Goal: Information Seeking & Learning: Learn about a topic

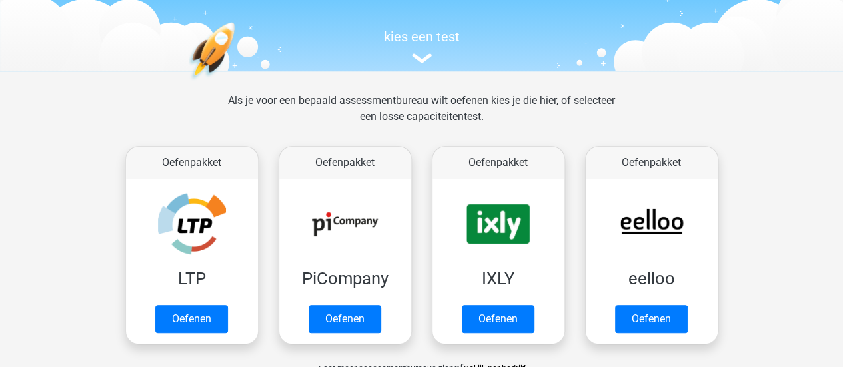
scroll to position [126, 0]
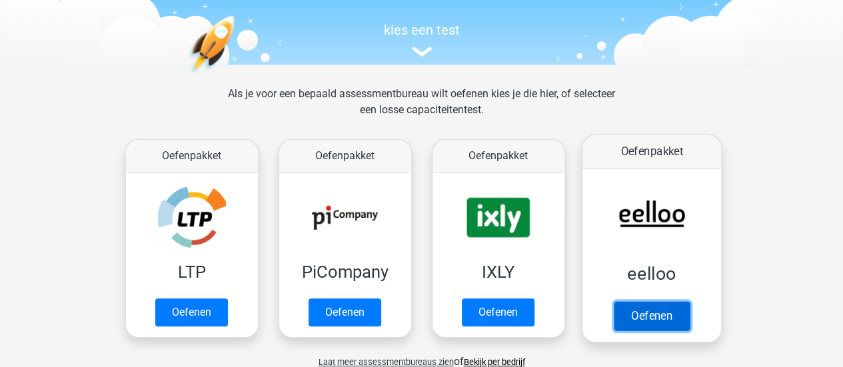
click at [680, 314] on link "Oefenen" at bounding box center [651, 315] width 76 height 29
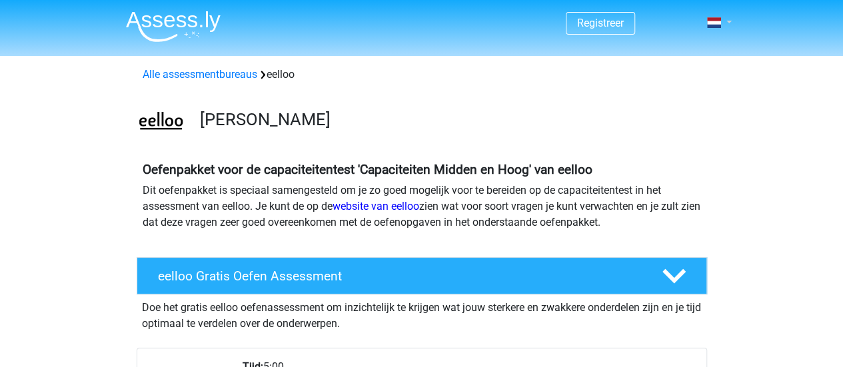
click at [718, 19] on span at bounding box center [714, 22] width 14 height 11
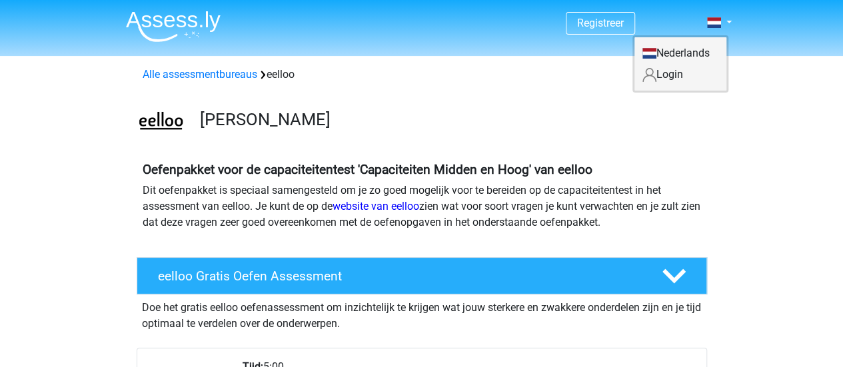
click at [681, 73] on link "Login" at bounding box center [680, 74] width 92 height 21
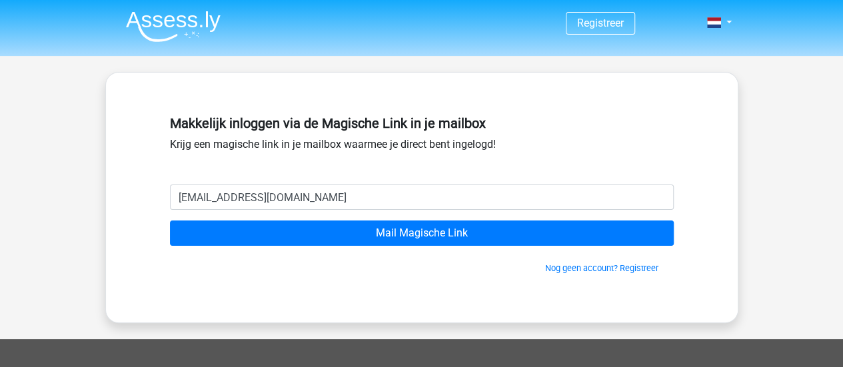
click at [358, 195] on input "[EMAIL_ADDRESS][DOMAIN_NAME]" at bounding box center [422, 197] width 504 height 25
click at [358, 195] on input "PerisS95@gmail.com" at bounding box center [422, 197] width 504 height 25
click at [358, 195] on input "[EMAIL_ADDRESS][DOMAIN_NAME]" at bounding box center [422, 197] width 504 height 25
type input "info@shaban.nl"
click at [170, 220] on input "Mail Magische Link" at bounding box center [422, 232] width 504 height 25
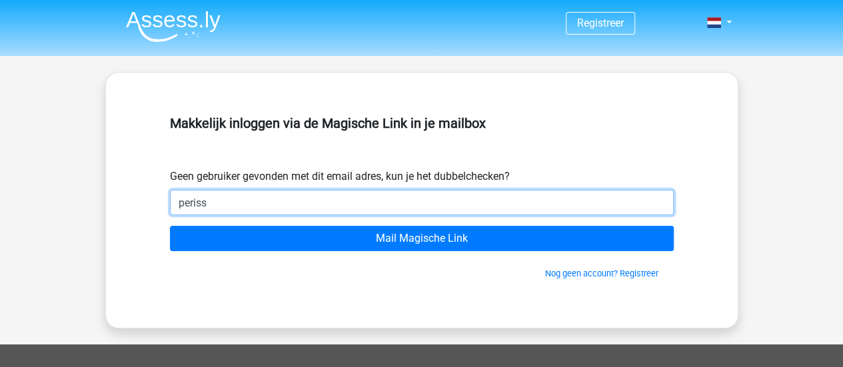
type input "PerisS95@gmail.com"
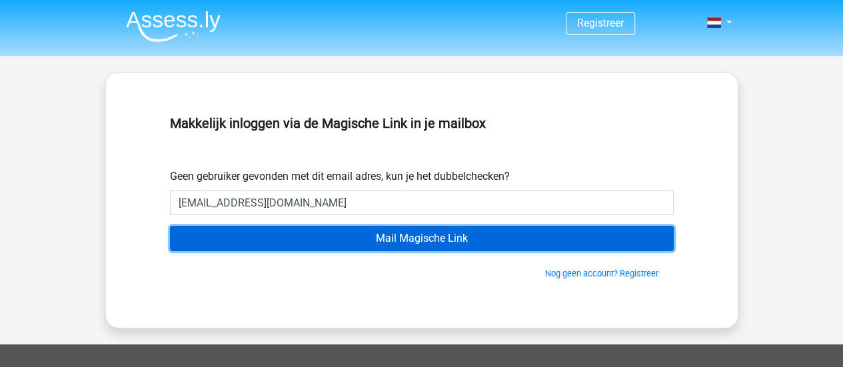
click at [328, 242] on input "Mail Magische Link" at bounding box center [422, 238] width 504 height 25
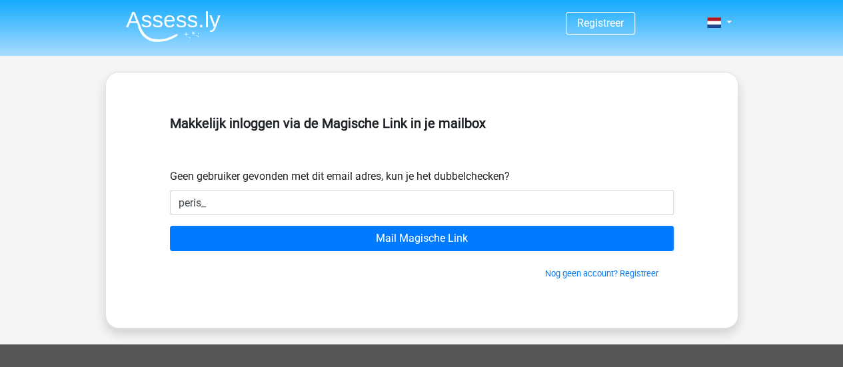
type input "[EMAIL_ADDRESS][DOMAIN_NAME]"
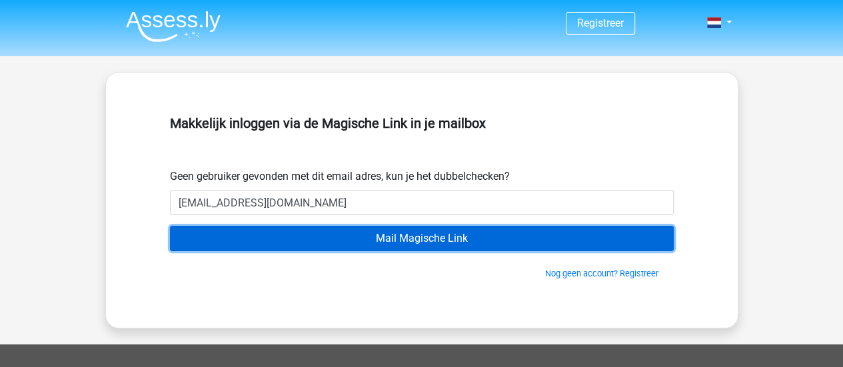
click at [306, 237] on input "Mail Magische Link" at bounding box center [422, 238] width 504 height 25
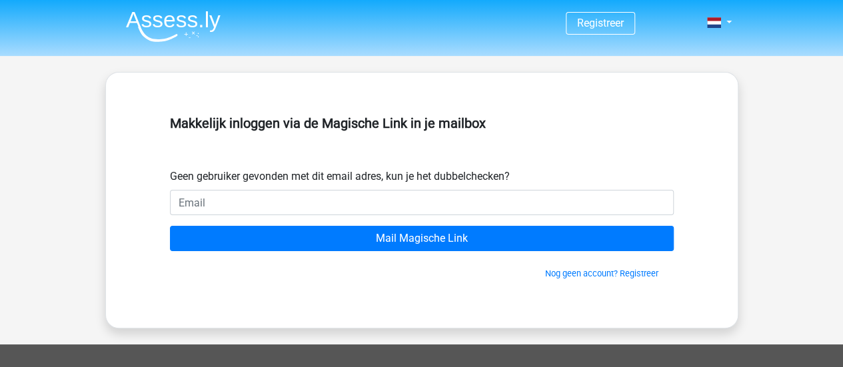
click at [365, 196] on input "email" at bounding box center [422, 202] width 504 height 25
type input "[EMAIL_ADDRESS][DOMAIN_NAME]"
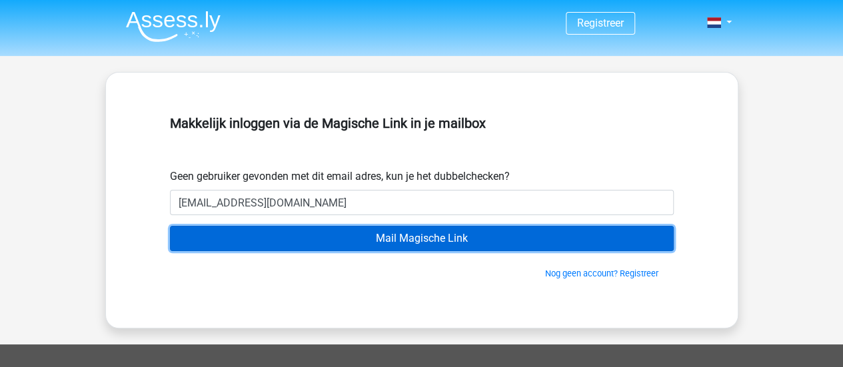
click at [341, 240] on input "Mail Magische Link" at bounding box center [422, 238] width 504 height 25
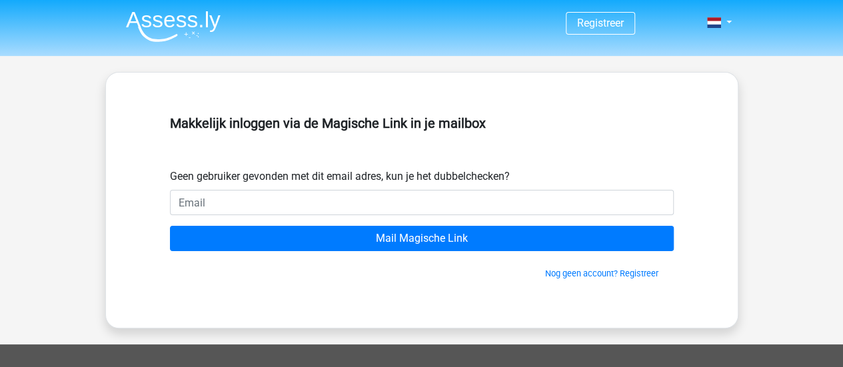
click at [328, 192] on input "email" at bounding box center [422, 202] width 504 height 25
type input "peris_perzik@hotmail.com"
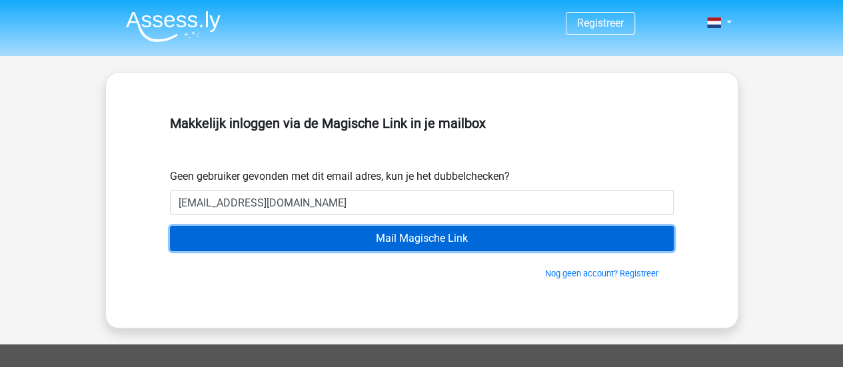
click at [438, 244] on input "Mail Magische Link" at bounding box center [422, 238] width 504 height 25
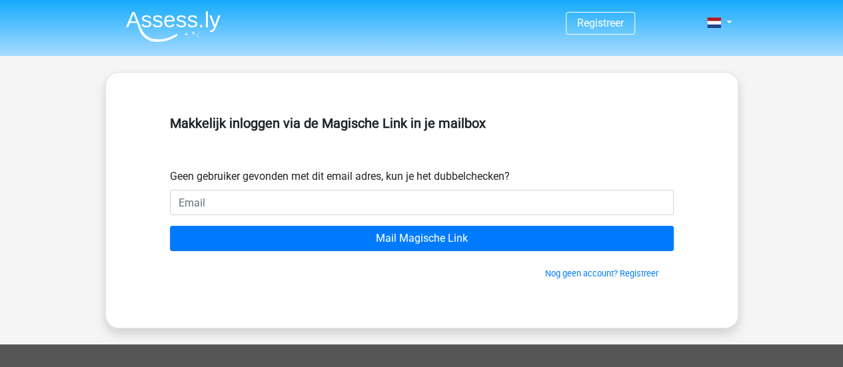
click at [422, 203] on input "email" at bounding box center [422, 202] width 504 height 25
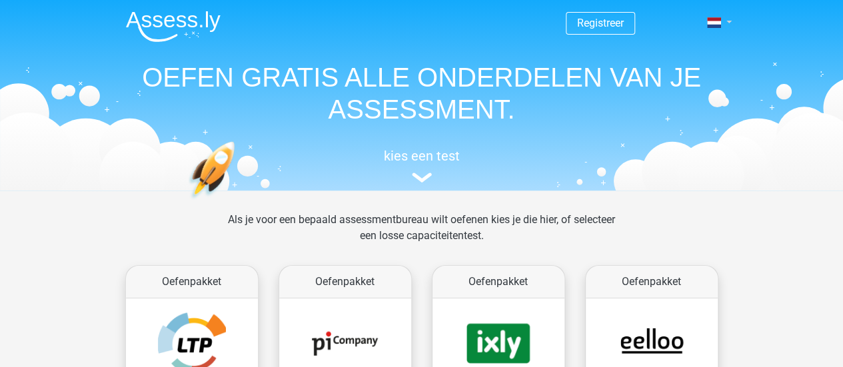
click at [726, 23] on link at bounding box center [714, 23] width 27 height 16
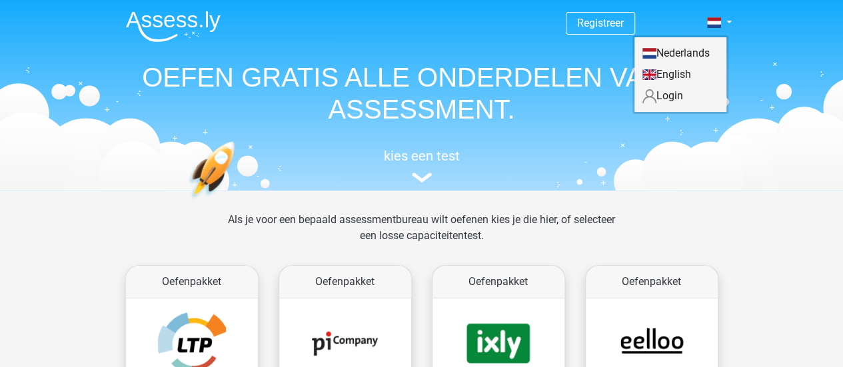
click at [675, 97] on link "Login" at bounding box center [680, 95] width 92 height 21
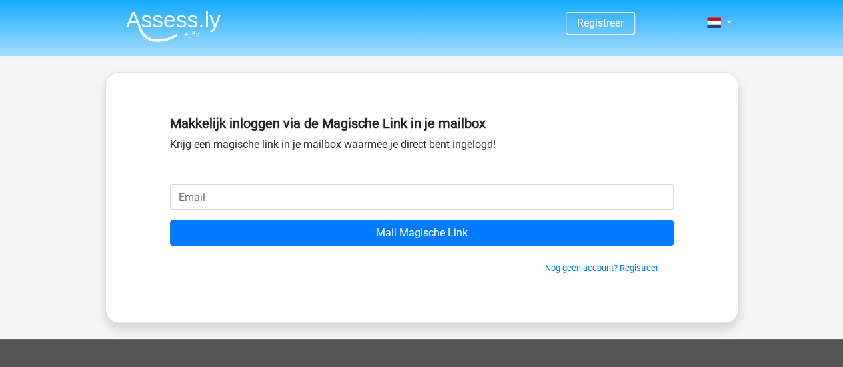
click at [428, 200] on input "email" at bounding box center [422, 197] width 504 height 25
click at [396, 282] on div "Makkelijk inloggen via de Magische Link in je mailbox Krijg een magische link i…" at bounding box center [422, 198] width 568 height 186
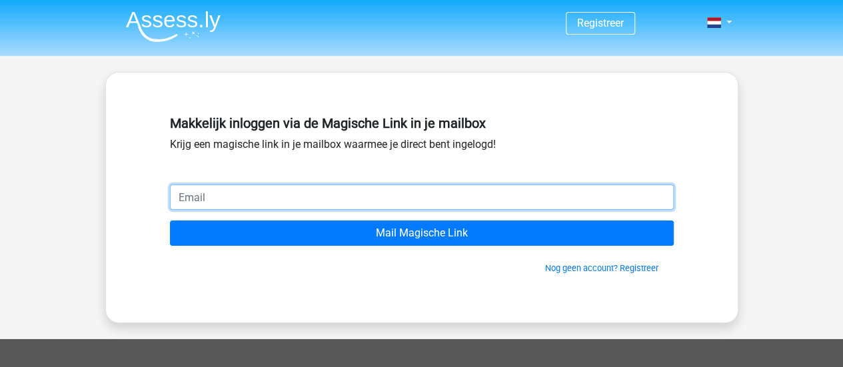
click at [345, 194] on input "email" at bounding box center [422, 197] width 504 height 25
type input "info@shaban.nl"
click at [170, 220] on input "Mail Magische Link" at bounding box center [422, 232] width 504 height 25
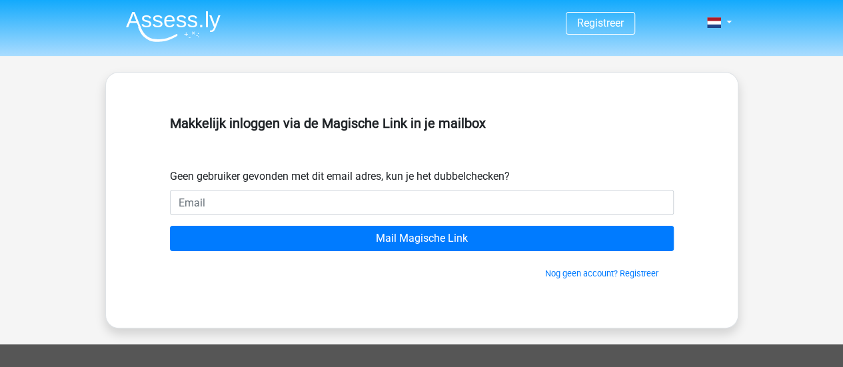
drag, startPoint x: 0, startPoint y: 0, endPoint x: 345, endPoint y: 194, distance: 395.8
click at [345, 194] on input "email" at bounding box center [422, 202] width 504 height 25
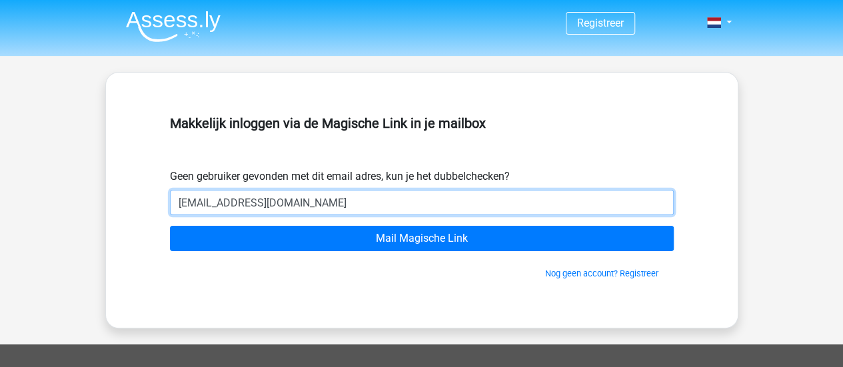
type input "[EMAIL_ADDRESS][DOMAIN_NAME]"
click at [170, 226] on input "Mail Magische Link" at bounding box center [422, 238] width 504 height 25
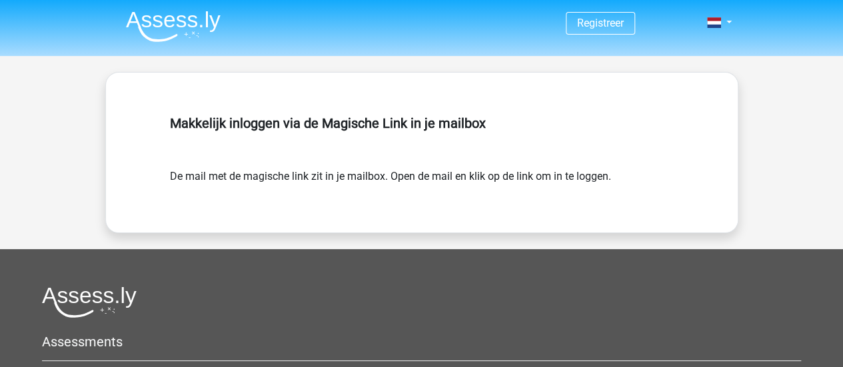
click at [512, 175] on form "De mail met de magische link zit in je mailbox. Open de mail en klik op de link…" at bounding box center [422, 177] width 504 height 16
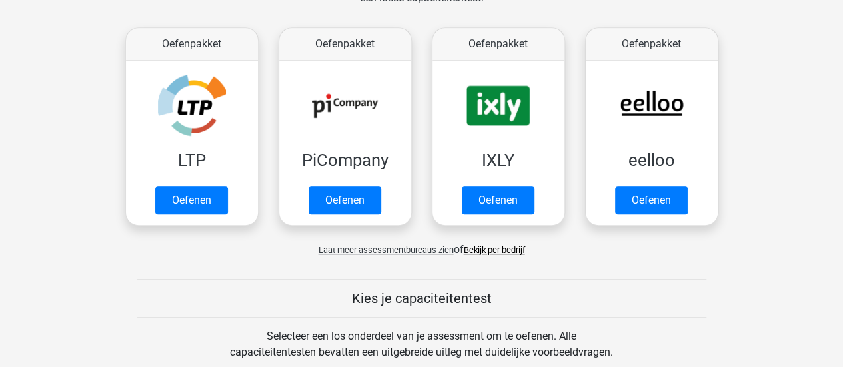
scroll to position [330, 0]
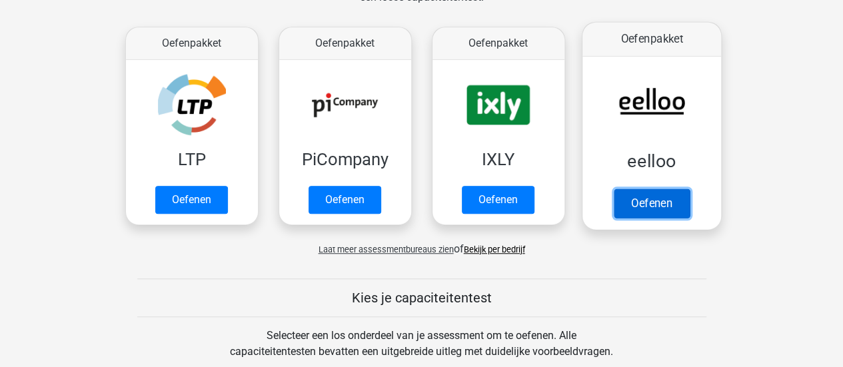
click at [659, 202] on link "Oefenen" at bounding box center [651, 203] width 76 height 29
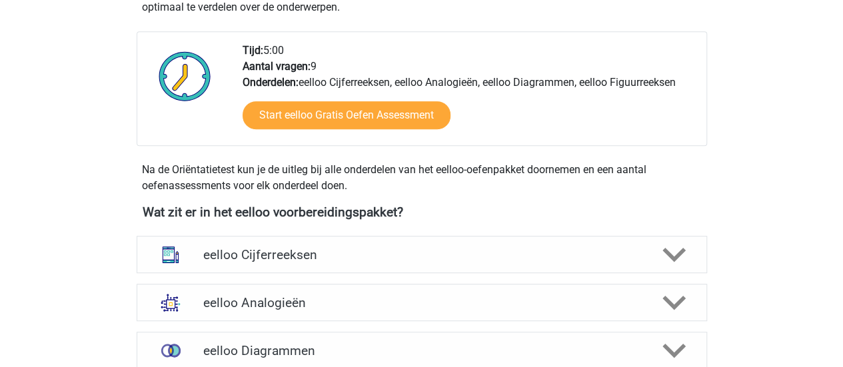
scroll to position [310, 0]
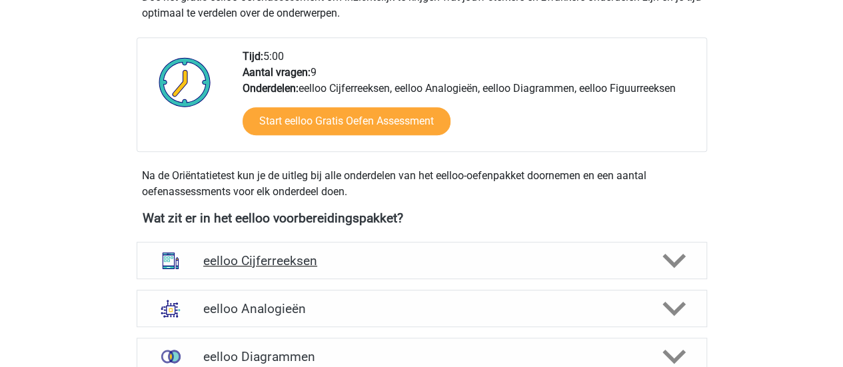
click at [412, 253] on h4 "eelloo Cijferreeksen" at bounding box center [421, 260] width 436 height 15
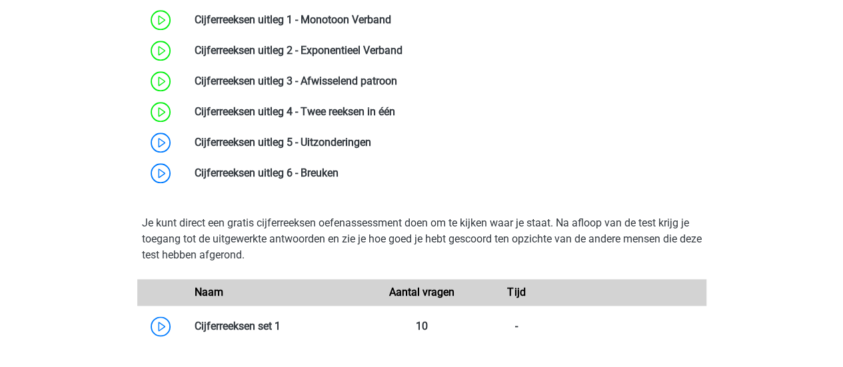
scroll to position [658, 0]
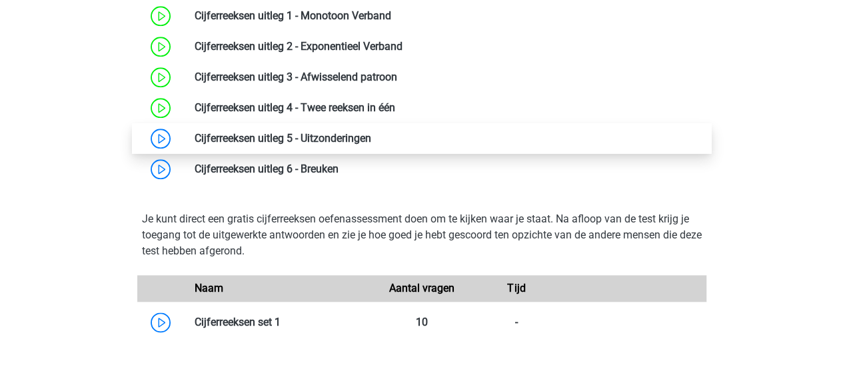
click at [371, 138] on link at bounding box center [371, 138] width 0 height 13
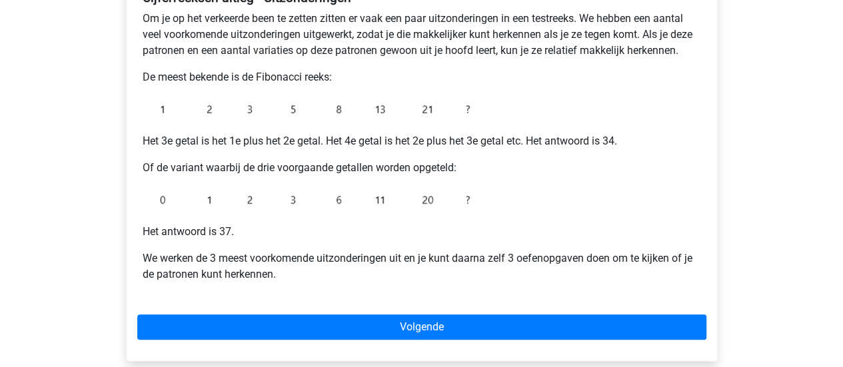
scroll to position [306, 0]
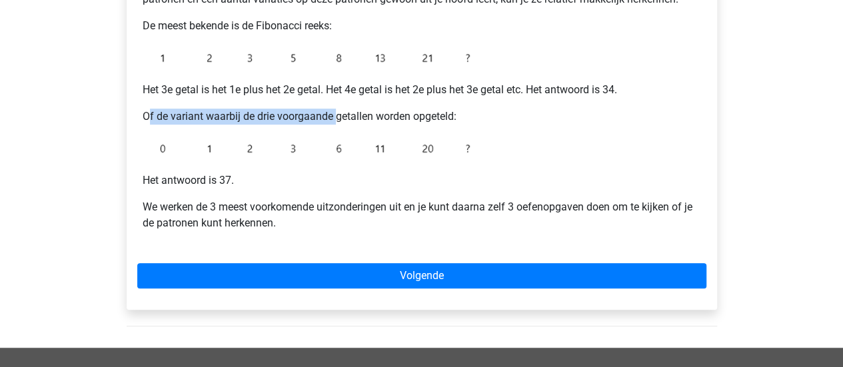
drag, startPoint x: 147, startPoint y: 105, endPoint x: 339, endPoint y: 116, distance: 192.8
click at [339, 116] on div "Cijferreeksen uitleg - Uitzonderingen Om je op het verkeerde been te zetten zit…" at bounding box center [421, 90] width 569 height 314
click at [339, 116] on p "Of de variant waarbij de drie voorgaande getallen worden opgeteld:" at bounding box center [422, 117] width 558 height 16
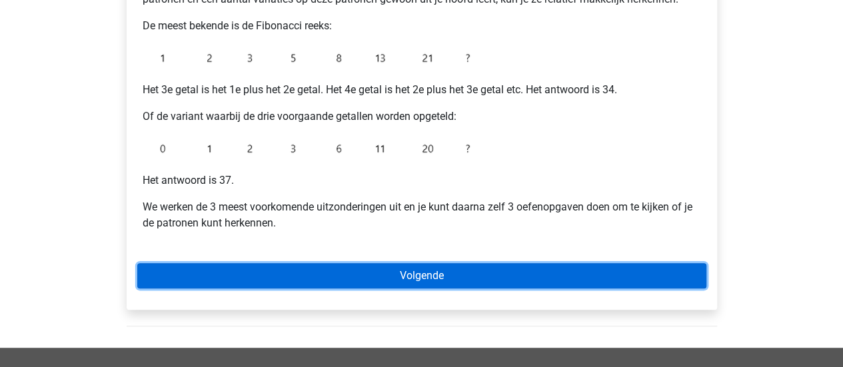
click at [342, 266] on link "Volgende" at bounding box center [421, 275] width 569 height 25
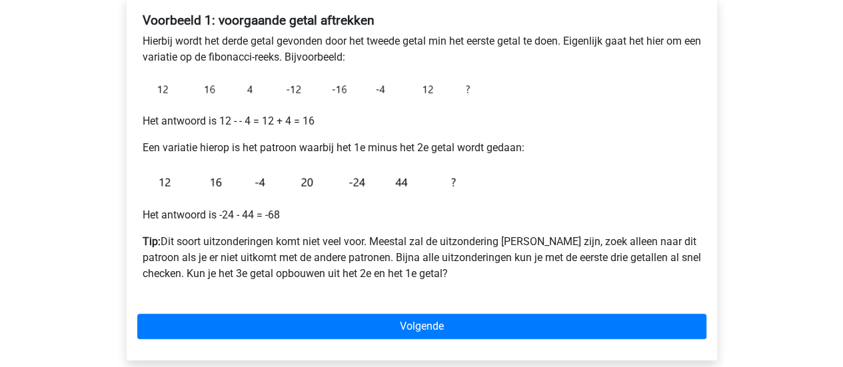
scroll to position [233, 0]
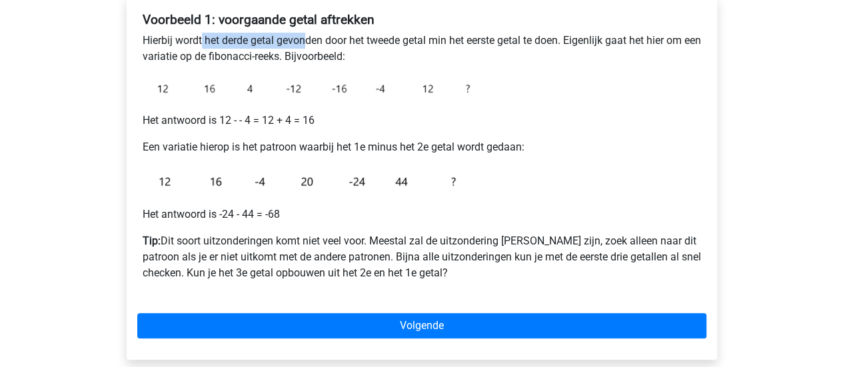
drag, startPoint x: 202, startPoint y: 45, endPoint x: 307, endPoint y: 40, distance: 104.7
click at [307, 40] on p "Hierbij wordt het derde getal gevonden door het tweede getal min het eerste get…" at bounding box center [422, 49] width 558 height 32
drag, startPoint x: 388, startPoint y: 43, endPoint x: 413, endPoint y: 42, distance: 24.7
click at [413, 42] on p "Hierbij wordt het derde getal gevonden door het tweede getal min het eerste get…" at bounding box center [422, 49] width 558 height 32
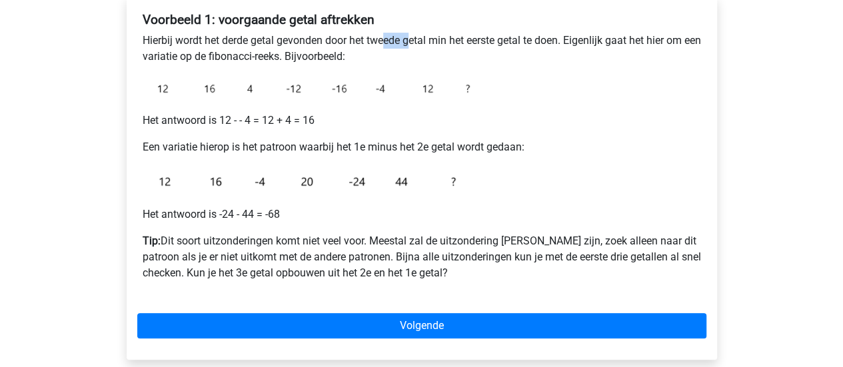
click at [413, 42] on p "Hierbij wordt het derde getal gevonden door het tweede getal min het eerste get…" at bounding box center [422, 49] width 558 height 32
click at [205, 91] on img at bounding box center [309, 88] width 333 height 27
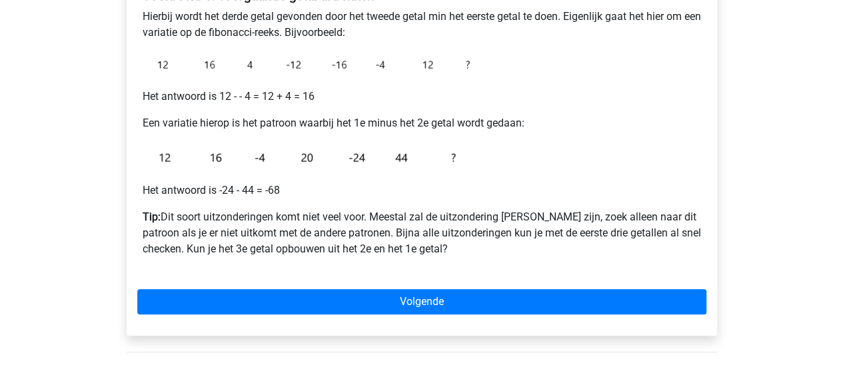
scroll to position [275, 0]
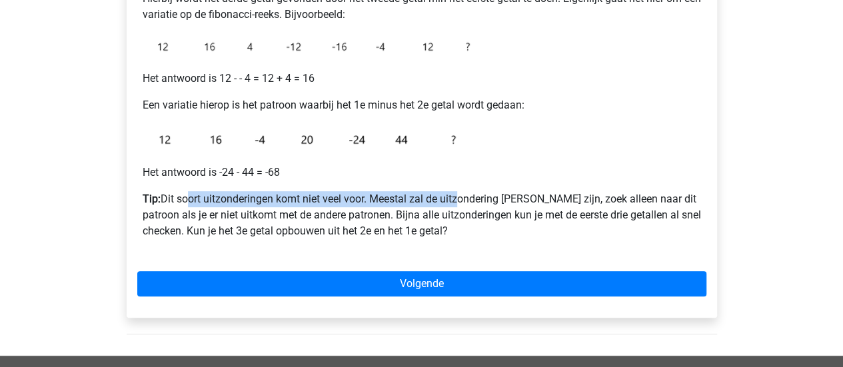
drag, startPoint x: 182, startPoint y: 200, endPoint x: 454, endPoint y: 186, distance: 272.8
click at [454, 186] on div "Voorbeeld 1: voorgaande getal aftrekken Hierbij wordt het derde getal gevonden …" at bounding box center [421, 110] width 569 height 290
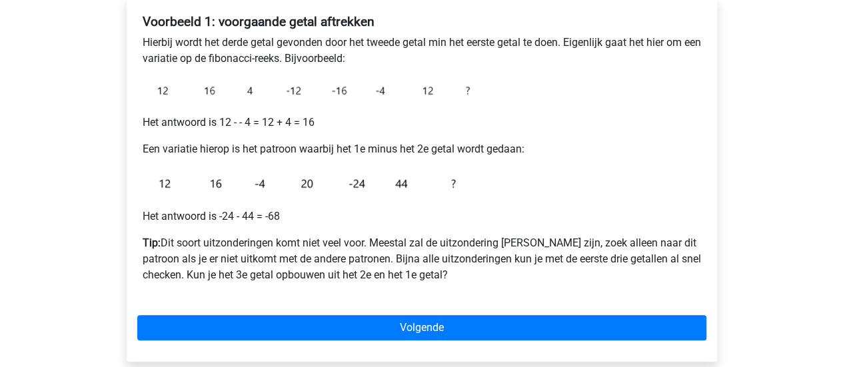
scroll to position [230, 0]
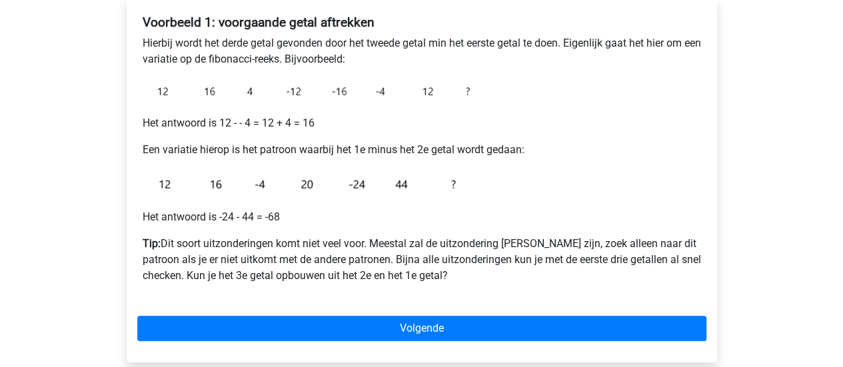
click at [484, 226] on div "Voorbeeld 1: voorgaande getal aftrekken Hierbij wordt het derde getal gevonden …" at bounding box center [421, 154] width 569 height 290
click at [413, 295] on div "Voorbeeld 1: voorgaande getal aftrekken Hierbij wordt het derde getal gevonden …" at bounding box center [421, 154] width 569 height 290
